Goal: Task Accomplishment & Management: Manage account settings

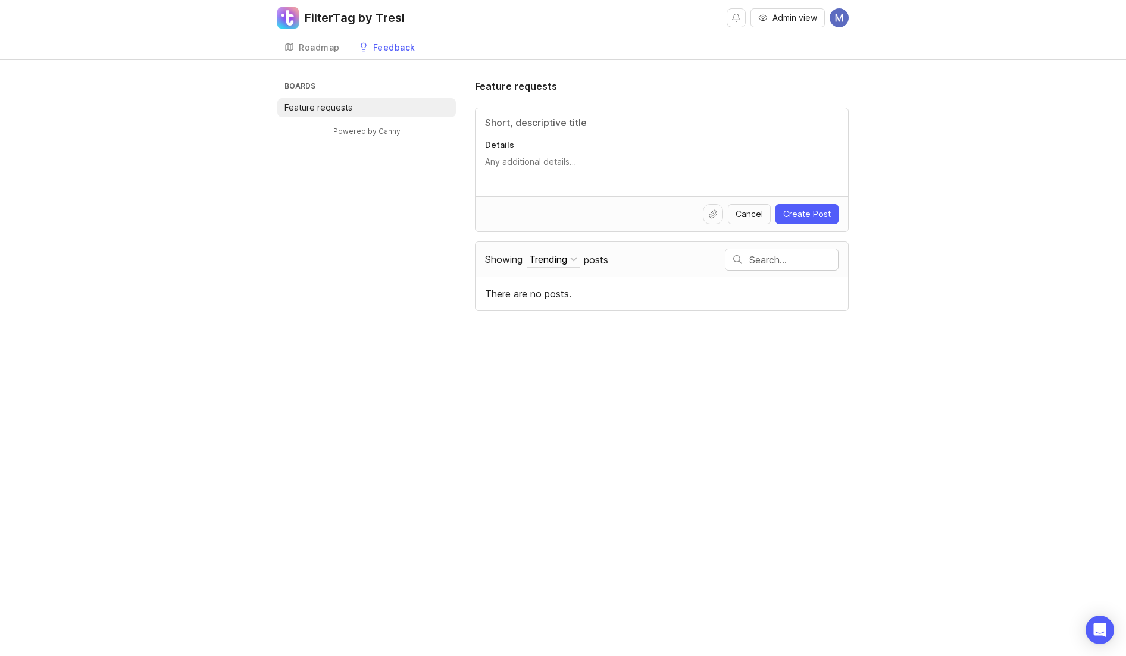
click at [315, 38] on link "Roadmap" at bounding box center [312, 48] width 70 height 24
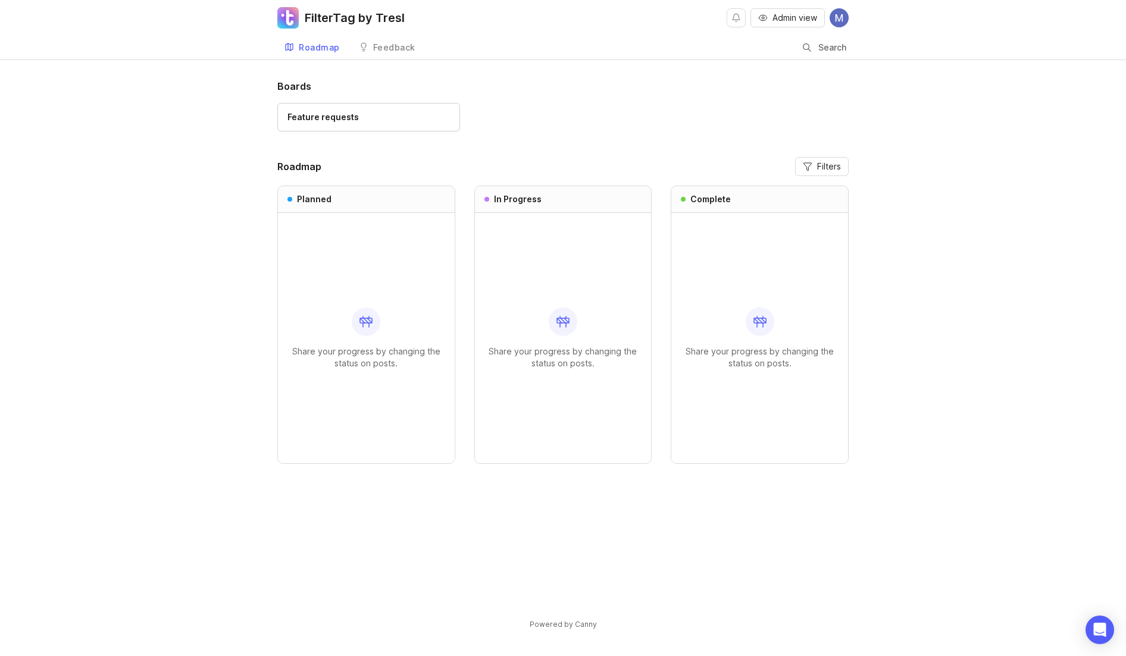
click at [381, 46] on div "Feedback" at bounding box center [394, 47] width 42 height 8
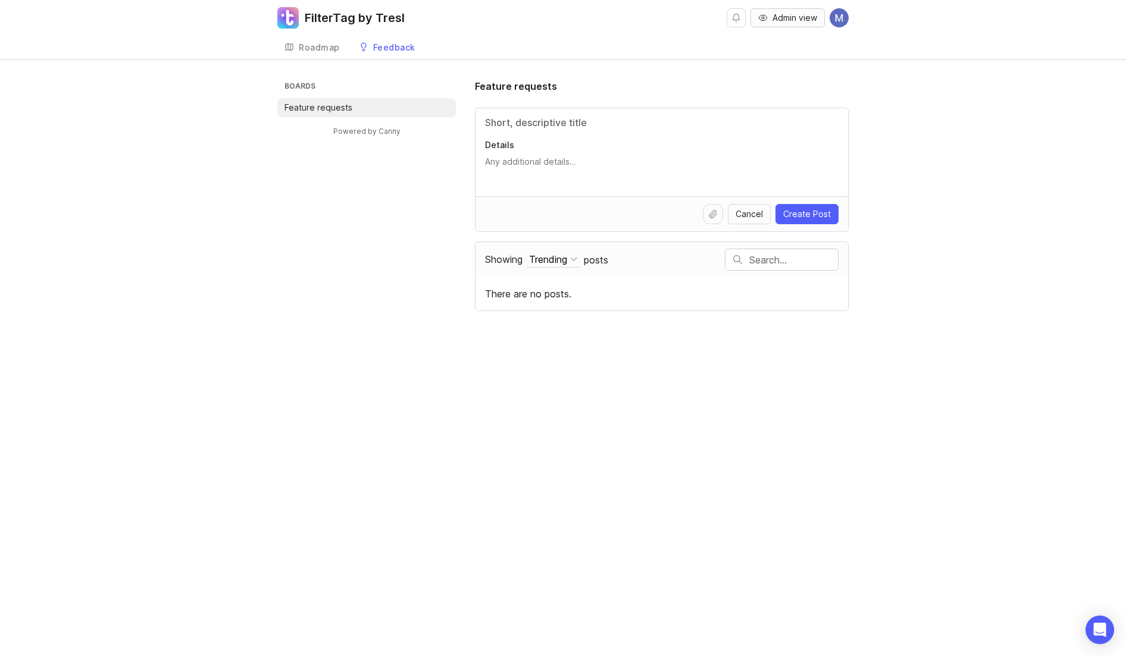
click at [799, 23] on span "Admin view" at bounding box center [794, 18] width 45 height 12
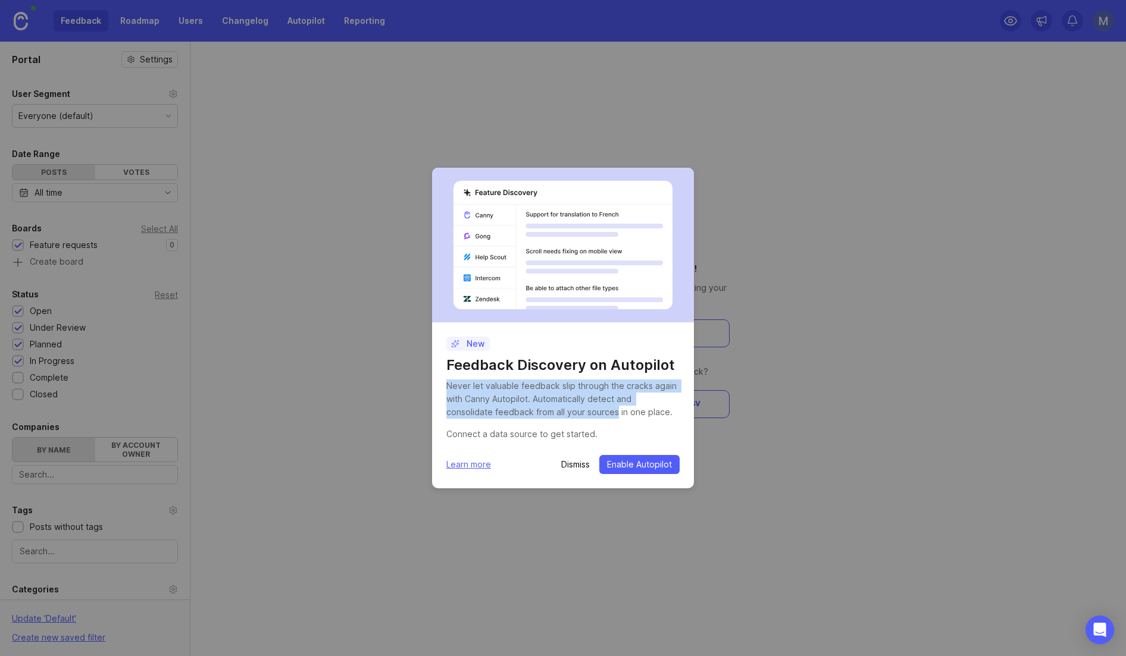
drag, startPoint x: 569, startPoint y: 380, endPoint x: 566, endPoint y: 411, distance: 31.7
click at [566, 411] on div "Never let valuable feedback slip through the cracks again with Canny Autopilot.…" at bounding box center [562, 399] width 233 height 39
click at [576, 469] on div "Dismiss Enable Autopilot" at bounding box center [620, 464] width 118 height 19
click at [576, 467] on p "Dismiss" at bounding box center [575, 465] width 29 height 12
